Goal: Obtain resource: Download file/media

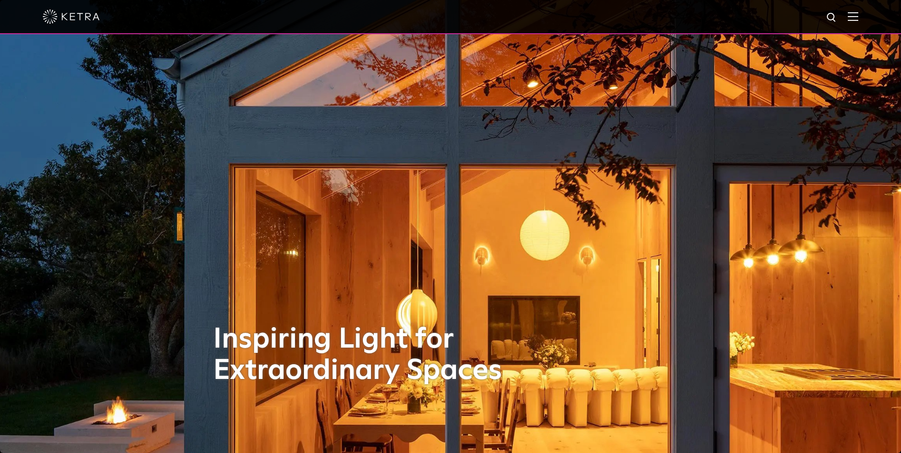
click at [853, 18] on div at bounding box center [450, 16] width 815 height 33
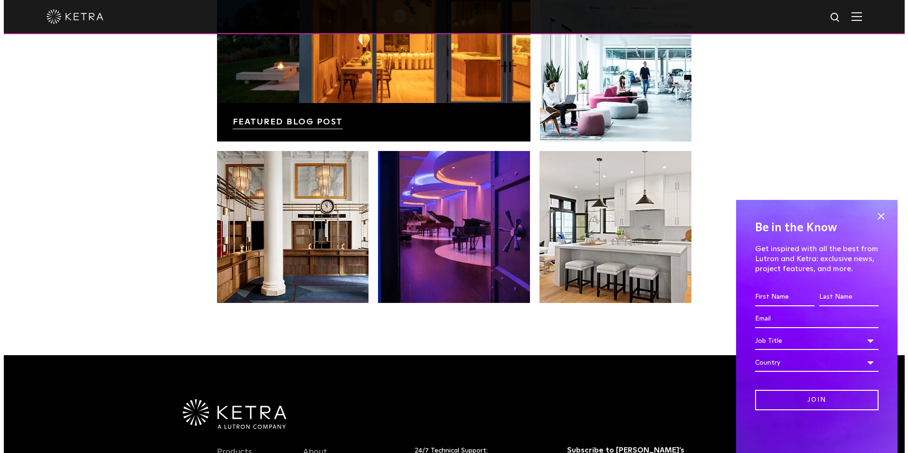
scroll to position [1665, 0]
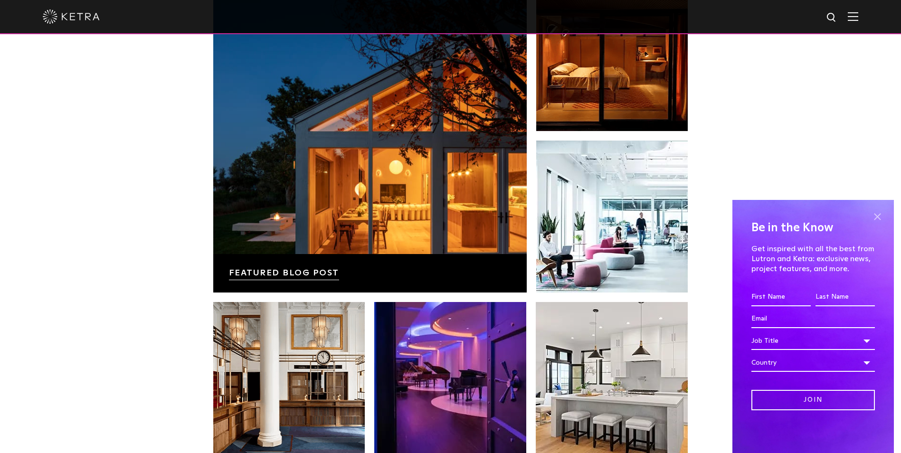
click at [871, 217] on span at bounding box center [877, 216] width 14 height 14
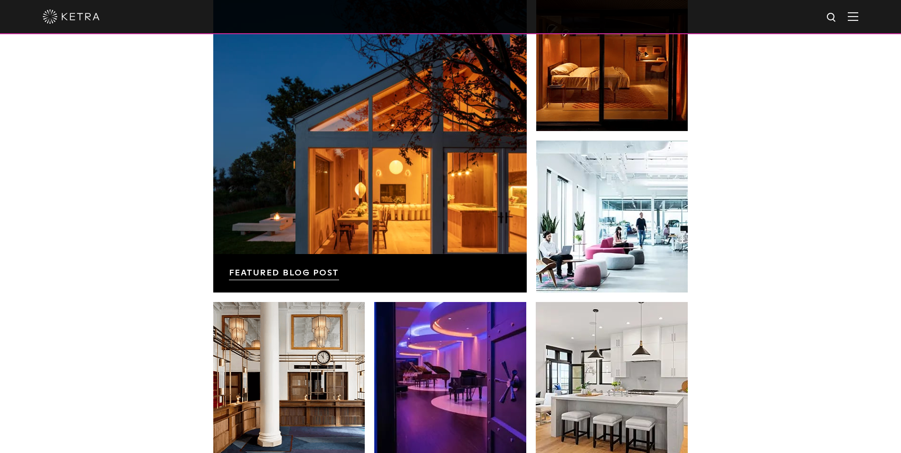
click at [854, 14] on div at bounding box center [450, 16] width 815 height 33
click at [858, 17] on img at bounding box center [853, 16] width 10 height 9
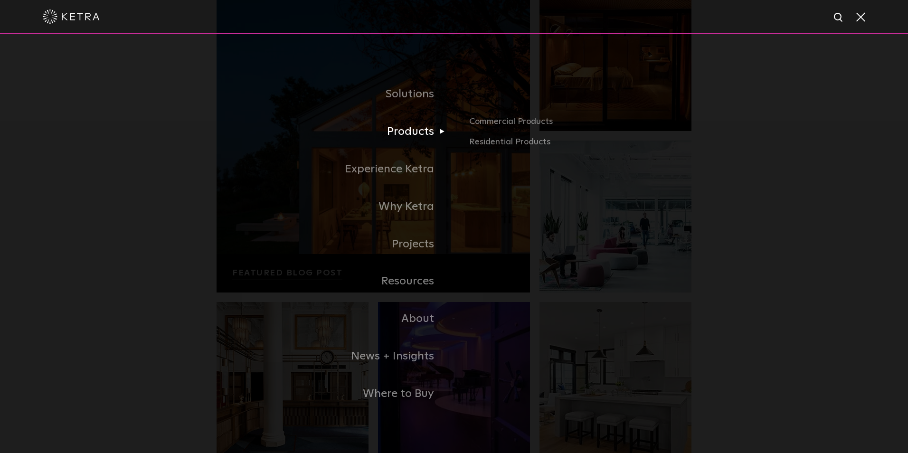
click at [408, 131] on link "Products" at bounding box center [335, 132] width 237 height 38
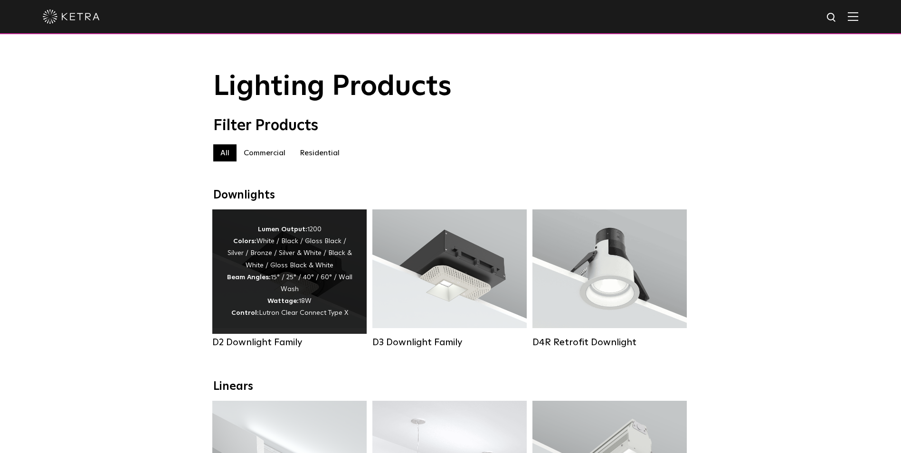
click at [289, 261] on div "Lumen Output: 1200 Colors: White / Black / Gloss Black / Silver / Bronze / Silv…" at bounding box center [290, 272] width 126 height 96
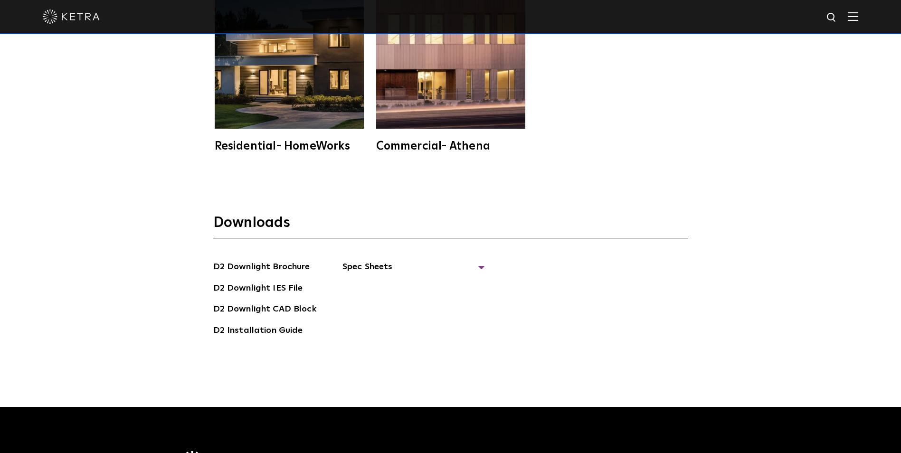
scroll to position [2746, 0]
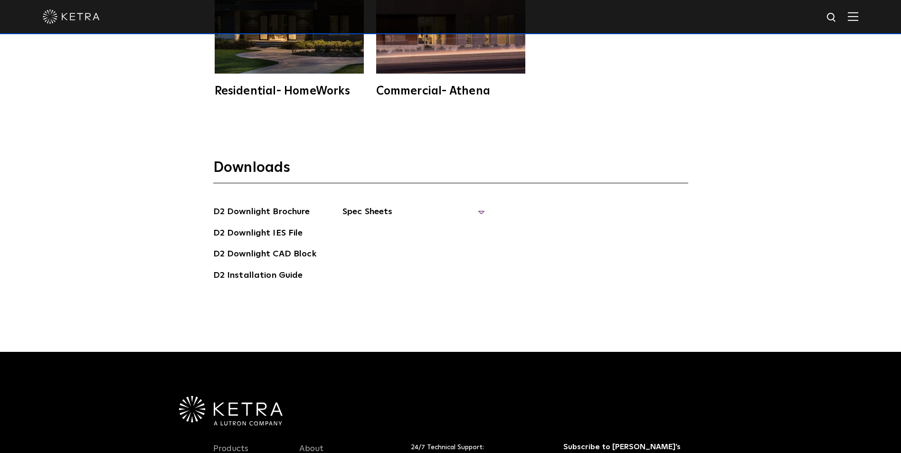
click at [368, 205] on span "Spec Sheets" at bounding box center [413, 215] width 142 height 21
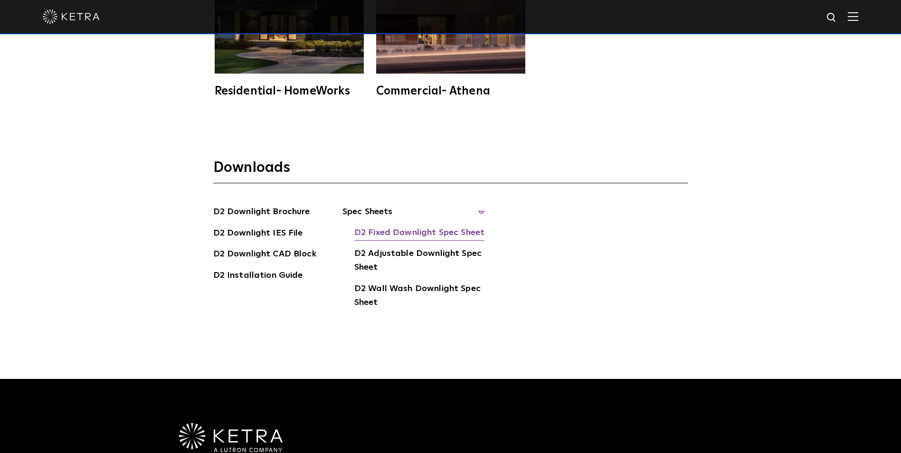
click at [378, 226] on link "D2 Fixed Downlight Spec Sheet" at bounding box center [419, 233] width 130 height 15
click at [393, 247] on link "D2 Adjustable Downlight Spec Sheet" at bounding box center [419, 261] width 131 height 29
